Goal: Navigation & Orientation: Find specific page/section

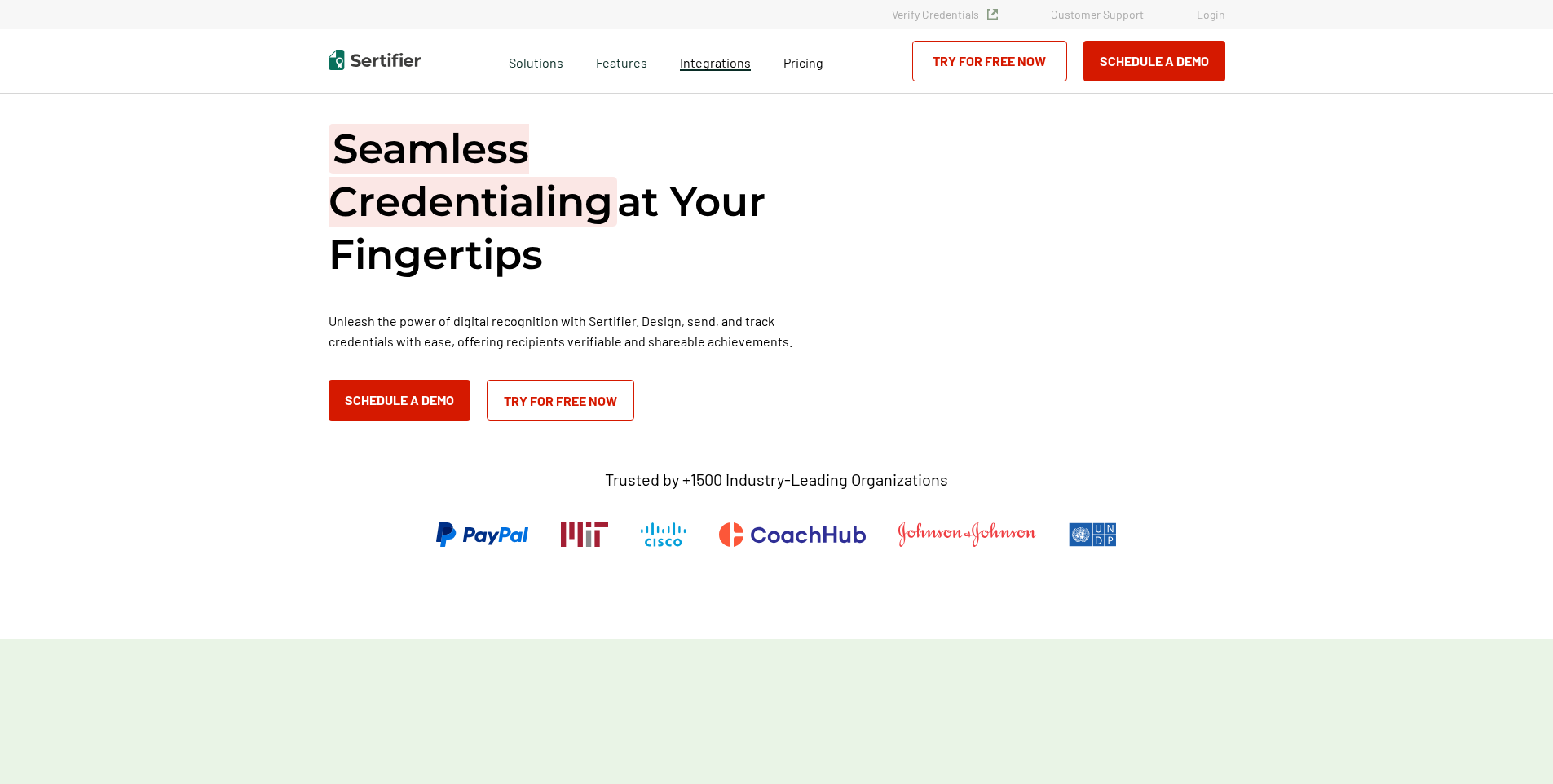
click at [711, 66] on span "Integrations" at bounding box center [715, 62] width 71 height 16
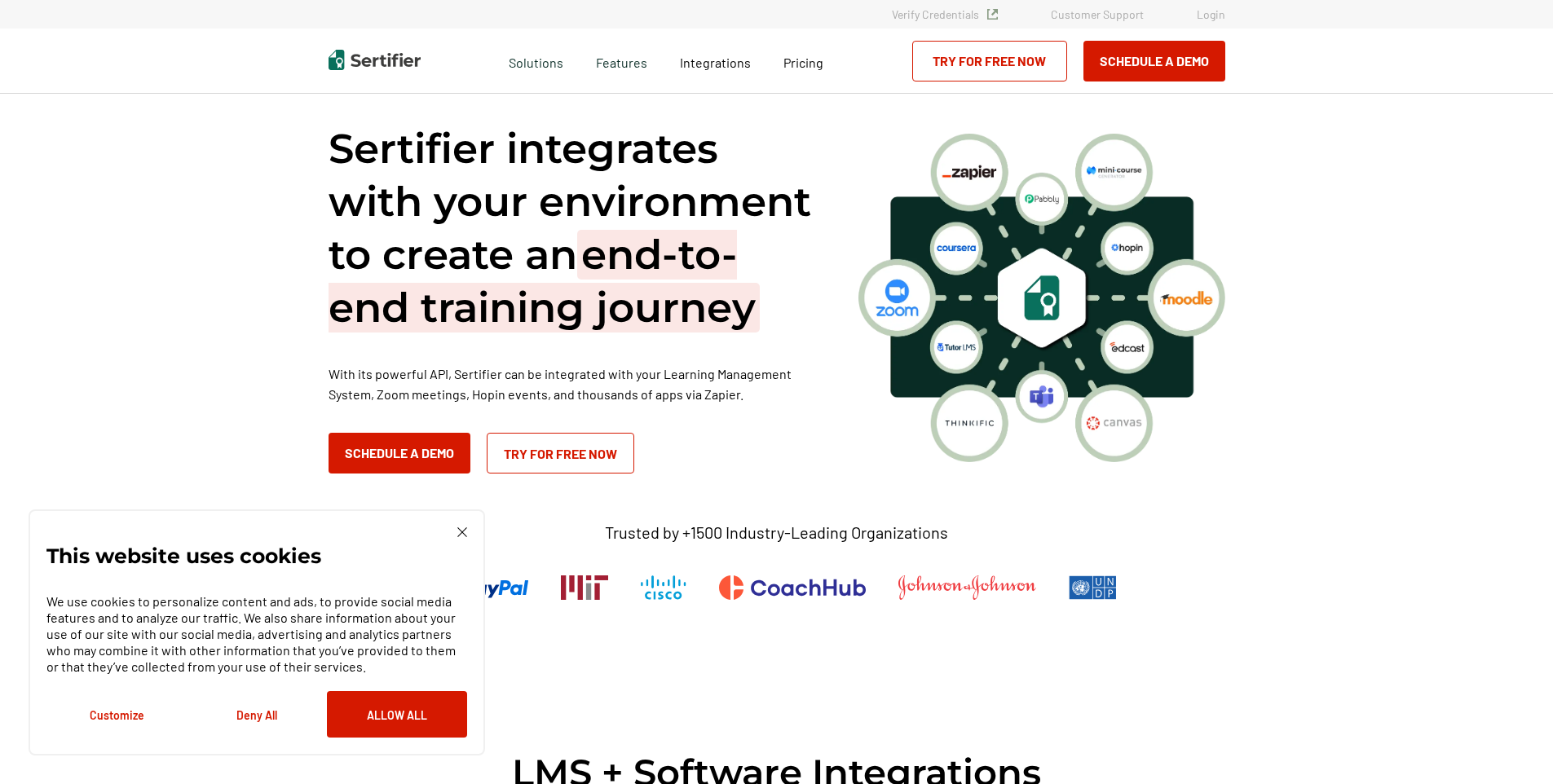
click at [467, 534] on img at bounding box center [462, 532] width 10 height 10
